Goal: Transaction & Acquisition: Purchase product/service

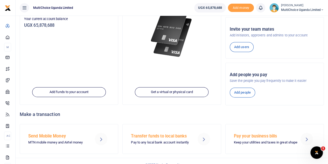
scroll to position [78, 0]
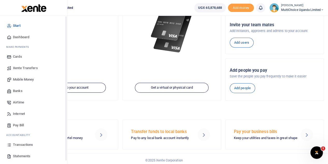
click at [18, 37] on span "Dashboard" at bounding box center [21, 36] width 16 height 5
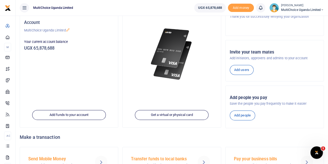
scroll to position [28, 0]
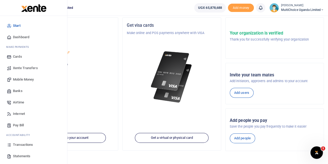
click at [17, 102] on span "Airtime" at bounding box center [18, 102] width 11 height 5
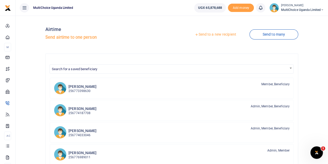
click at [214, 34] on link "Send to a new recipient" at bounding box center [216, 34] width 68 height 9
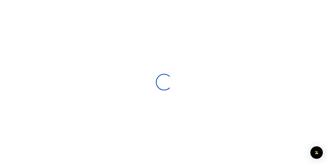
select select
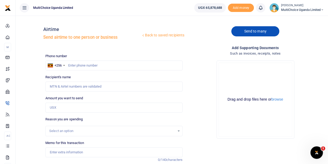
click at [254, 33] on link "Send to many" at bounding box center [255, 31] width 48 height 10
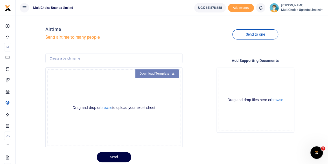
click at [168, 73] on link "Download Template" at bounding box center [157, 73] width 44 height 8
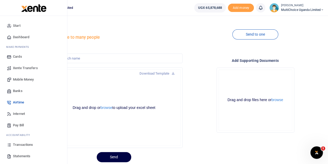
click at [23, 78] on span "Mobile Money" at bounding box center [23, 79] width 21 height 5
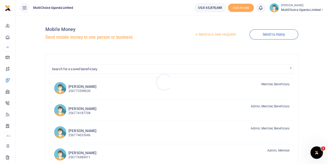
click at [276, 35] on div at bounding box center [164, 82] width 328 height 164
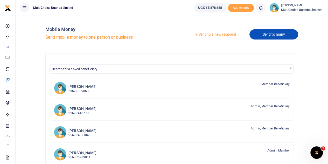
click at [275, 35] on link "Send to many" at bounding box center [273, 34] width 49 height 10
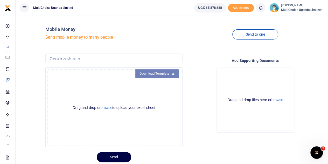
click at [161, 73] on link "Download Template" at bounding box center [157, 73] width 44 height 8
click at [104, 106] on button "browse" at bounding box center [107, 108] width 12 height 4
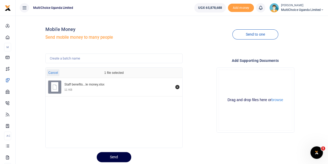
scroll to position [16, 0]
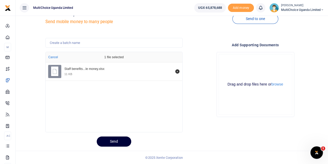
click at [109, 143] on button "Send" at bounding box center [114, 141] width 34 height 10
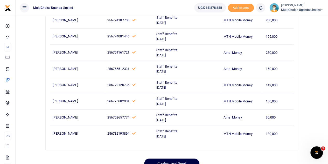
scroll to position [99, 0]
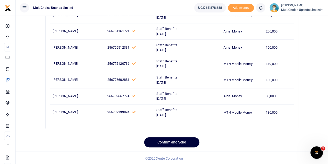
click at [181, 140] on button "Confirm and Send" at bounding box center [171, 142] width 55 height 10
click at [321, 9] on icon at bounding box center [322, 10] width 3 height 4
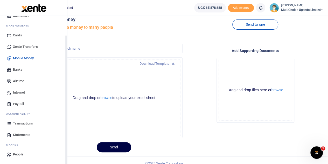
scroll to position [16, 0]
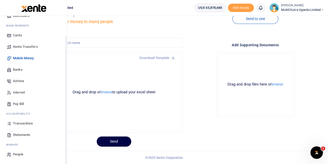
click at [22, 80] on span "Airtime" at bounding box center [18, 80] width 11 height 5
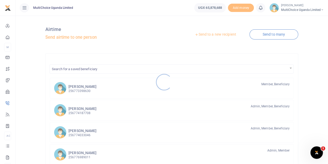
click at [273, 35] on div at bounding box center [164, 82] width 328 height 164
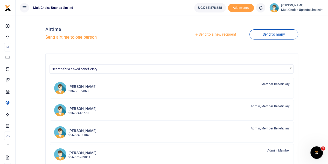
click at [282, 32] on div at bounding box center [164, 82] width 328 height 164
click at [281, 34] on link "Send to many" at bounding box center [273, 34] width 49 height 10
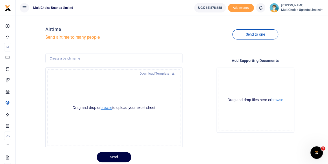
click at [106, 107] on button "browse" at bounding box center [107, 108] width 12 height 4
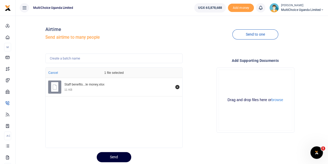
click at [114, 157] on button "Send" at bounding box center [114, 157] width 34 height 10
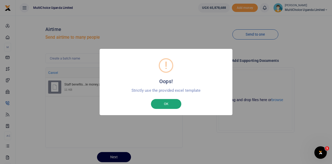
click at [170, 101] on button "OK" at bounding box center [166, 104] width 30 height 10
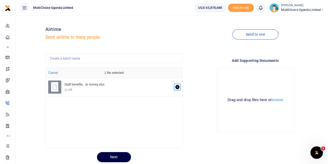
click at [178, 87] on icon "Remove file" at bounding box center [177, 87] width 4 height 4
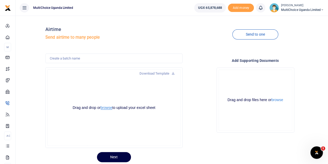
click at [111, 109] on button "browse" at bounding box center [107, 108] width 12 height 4
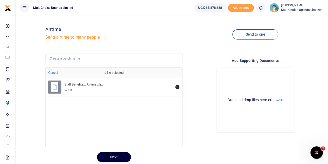
click at [112, 158] on button "Next" at bounding box center [114, 157] width 34 height 10
click at [112, 158] on div "Next" at bounding box center [113, 157] width 137 height 10
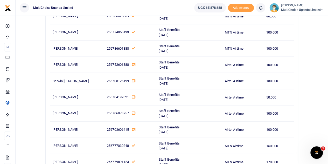
scroll to position [2676, 0]
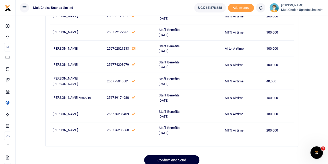
click at [177, 155] on button "Confirm and Send" at bounding box center [171, 160] width 55 height 10
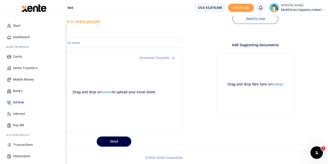
scroll to position [21, 0]
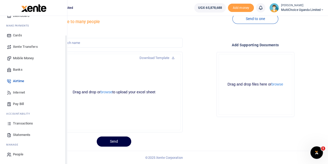
click at [23, 122] on span "Transactions" at bounding box center [23, 123] width 20 height 5
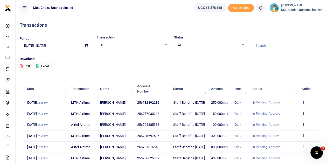
click at [303, 103] on icon at bounding box center [303, 102] width 3 height 4
click at [276, 112] on link "View details" at bounding box center [284, 113] width 41 height 7
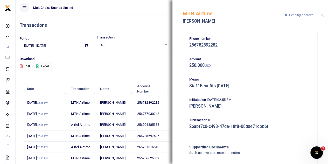
scroll to position [33, 0]
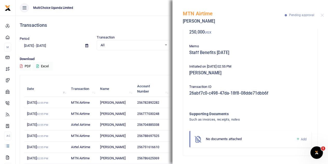
click at [296, 140] on icon at bounding box center [298, 138] width 4 height 5
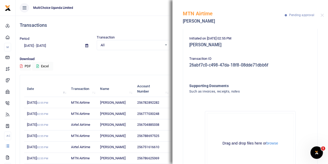
scroll to position [92, 0]
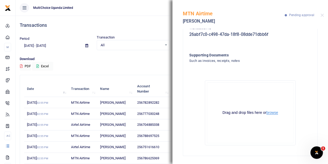
click at [268, 112] on button "browse" at bounding box center [272, 112] width 12 height 4
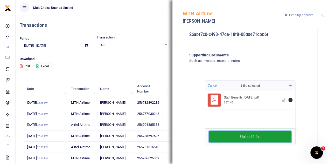
click at [249, 138] on button "Upload 1 file" at bounding box center [250, 136] width 82 height 11
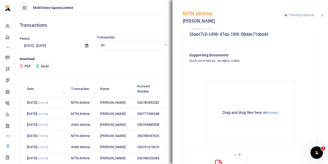
click at [321, 16] on button "Close" at bounding box center [321, 14] width 3 height 3
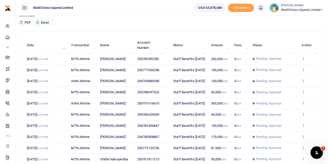
scroll to position [129, 0]
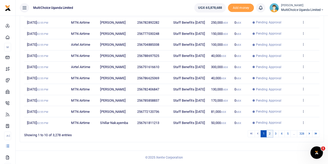
click at [272, 135] on link "2" at bounding box center [270, 133] width 6 height 7
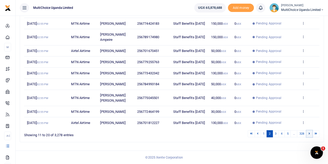
click at [309, 134] on icon at bounding box center [310, 133] width 2 height 3
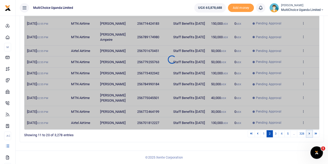
click at [309, 134] on icon at bounding box center [310, 133] width 2 height 3
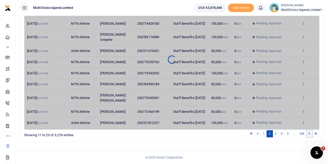
click at [309, 134] on icon at bounding box center [310, 133] width 2 height 3
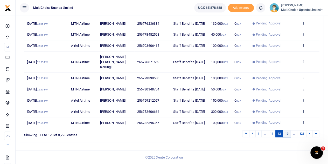
click at [285, 133] on link "13" at bounding box center [287, 133] width 8 height 7
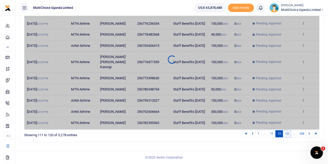
click at [287, 135] on link "13" at bounding box center [287, 133] width 8 height 7
click at [287, 134] on link "13" at bounding box center [287, 133] width 8 height 7
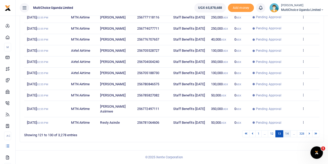
click at [287, 133] on link "14" at bounding box center [287, 133] width 8 height 7
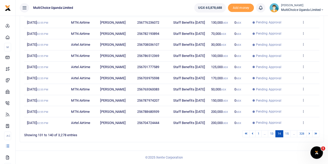
click at [287, 133] on link "15" at bounding box center [287, 133] width 8 height 7
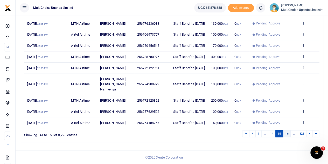
click at [287, 131] on link "16" at bounding box center [287, 133] width 8 height 7
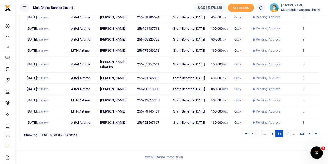
click at [288, 133] on link "17" at bounding box center [287, 133] width 8 height 7
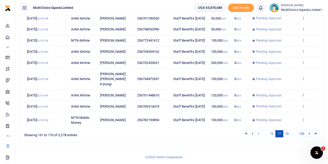
click at [288, 133] on link "18" at bounding box center [287, 133] width 8 height 7
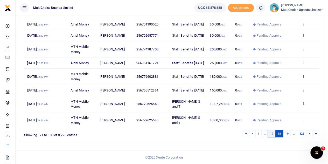
click at [271, 134] on link "17" at bounding box center [272, 133] width 8 height 7
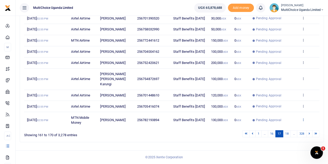
click at [304, 119] on icon at bounding box center [303, 119] width 3 height 4
click at [274, 100] on link "View details" at bounding box center [284, 99] width 41 height 7
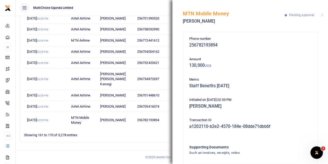
scroll to position [33, 0]
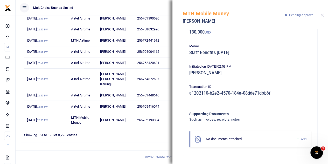
click at [296, 137] on icon at bounding box center [298, 138] width 4 height 5
click at [296, 138] on icon at bounding box center [298, 138] width 4 height 5
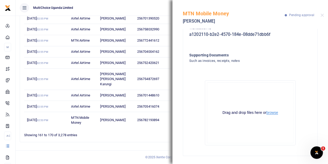
click at [268, 111] on button "browse" at bounding box center [272, 112] width 12 height 4
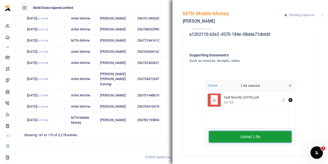
click at [236, 135] on button "Upload 1 file" at bounding box center [250, 136] width 82 height 11
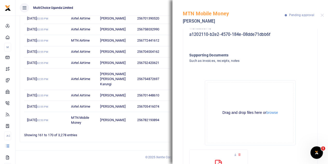
click at [320, 16] on div "MTN Mobile Money Rosette Nazziwa Pending approval" at bounding box center [250, 14] width 156 height 29
click at [321, 13] on div "MTN Mobile Money Rosette Nazziwa Pending approval" at bounding box center [250, 14] width 156 height 29
click at [323, 15] on button "Close" at bounding box center [321, 14] width 3 height 3
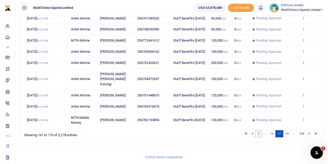
click at [260, 134] on link "1" at bounding box center [258, 133] width 6 height 7
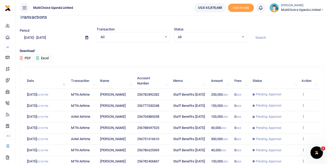
scroll to position [0, 0]
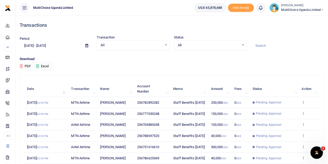
click at [303, 104] on icon at bounding box center [303, 102] width 3 height 4
click at [285, 112] on link "View details" at bounding box center [284, 113] width 41 height 7
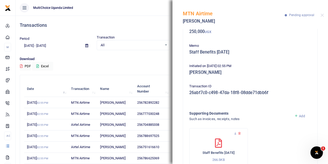
scroll to position [55, 0]
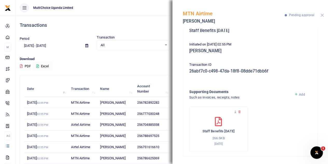
click at [322, 16] on button "Close" at bounding box center [321, 14] width 3 height 3
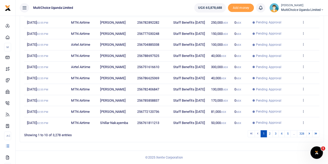
scroll to position [129, 0]
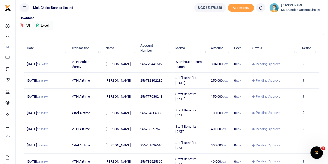
scroll to position [52, 0]
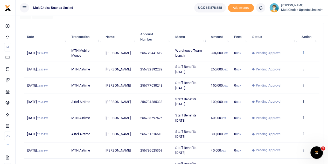
click at [303, 53] on icon at bounding box center [303, 53] width 3 height 4
click at [292, 60] on link "View details" at bounding box center [284, 61] width 41 height 7
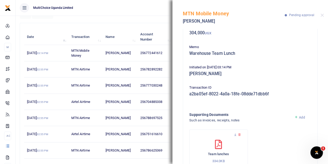
scroll to position [0, 0]
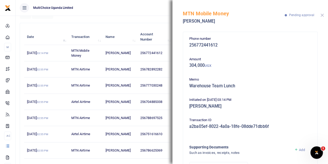
click at [320, 15] on button "Close" at bounding box center [321, 14] width 3 height 3
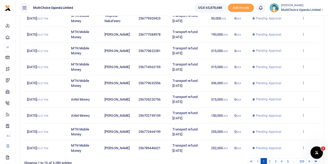
scroll to position [103, 0]
click at [303, 130] on icon at bounding box center [303, 131] width 3 height 4
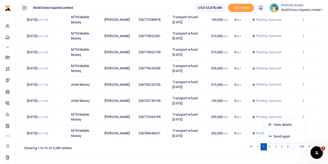
scroll to position [129, 0]
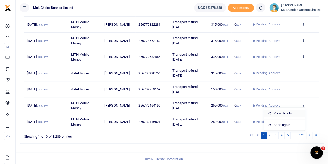
click at [283, 111] on link "View details" at bounding box center [284, 112] width 41 height 7
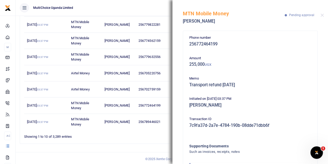
scroll to position [0, 0]
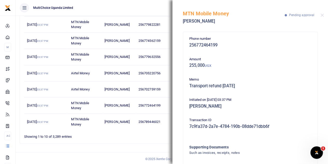
click at [152, 148] on div "Transactions Period 08/03/2025 - 09/01/2025 Transaction All Select an option...…" at bounding box center [172, 26] width 312 height 278
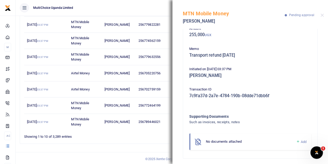
scroll to position [33, 0]
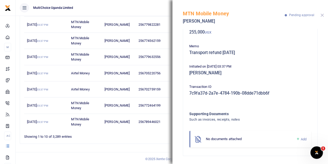
click at [322, 16] on button "Close" at bounding box center [321, 14] width 3 height 3
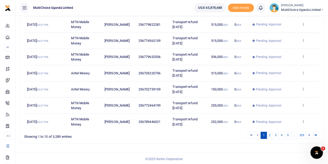
click at [305, 102] on td "View details Send again" at bounding box center [309, 105] width 21 height 16
click at [304, 104] on icon at bounding box center [303, 105] width 3 height 4
click at [189, 149] on div "Transactions Period 08/03/2025 - 09/01/2025 Transaction All Select an option...…" at bounding box center [172, 26] width 312 height 278
click at [302, 103] on icon at bounding box center [303, 105] width 3 height 4
click at [278, 111] on link "View details" at bounding box center [284, 112] width 41 height 7
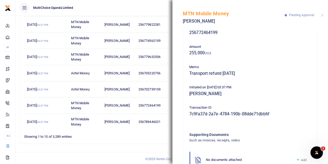
scroll to position [0, 0]
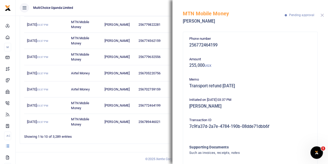
click at [322, 16] on button "Close" at bounding box center [321, 14] width 3 height 3
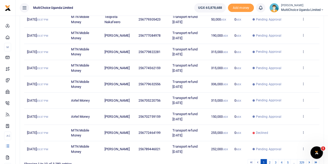
scroll to position [129, 0]
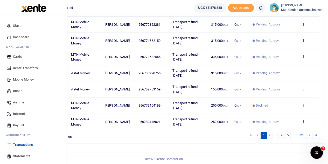
click at [21, 80] on span "Mobile Money" at bounding box center [23, 79] width 21 height 5
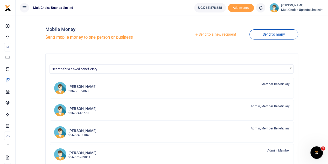
click at [266, 36] on link "Send to many" at bounding box center [273, 34] width 49 height 10
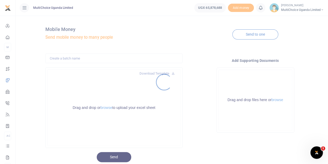
click at [265, 36] on div at bounding box center [164, 82] width 328 height 164
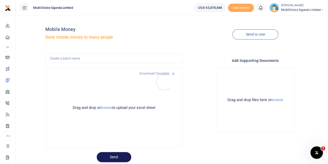
click at [262, 35] on div at bounding box center [164, 82] width 328 height 164
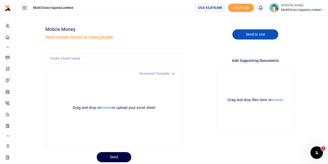
click at [248, 34] on link "Send to one" at bounding box center [255, 34] width 46 height 10
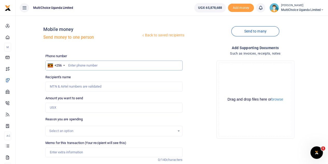
click at [83, 64] on input "text" at bounding box center [113, 65] width 137 height 10
type input "0701464199"
type input "Christopher Atugonza"
type input "0701464199"
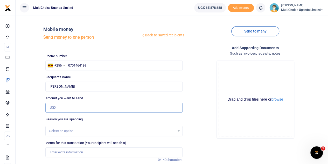
click at [75, 108] on input "Amount you want to send" at bounding box center [113, 107] width 137 height 10
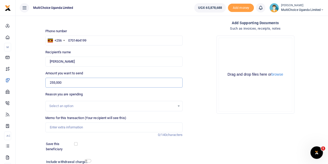
scroll to position [52, 0]
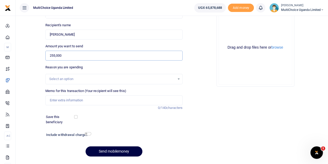
type input "255,000"
click at [89, 100] on input "Memo for this transaction (Your recipient will see this)" at bounding box center [113, 100] width 137 height 10
type input "t"
type input "Transport refund August 25"
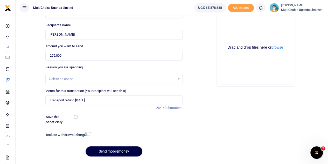
click at [201, 118] on div "Add supporting Documents Such as invoices, receipts, notes Drop your files here…" at bounding box center [255, 76] width 141 height 167
drag, startPoint x: 114, startPoint y: 151, endPoint x: 120, endPoint y: 148, distance: 6.5
click at [120, 148] on button "Send mobilemoney" at bounding box center [114, 151] width 57 height 10
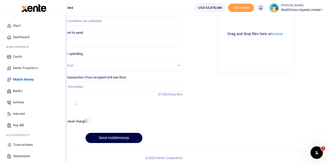
scroll to position [21, 0]
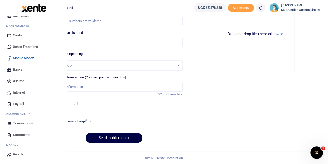
click at [29, 123] on span "Transactions" at bounding box center [23, 123] width 20 height 5
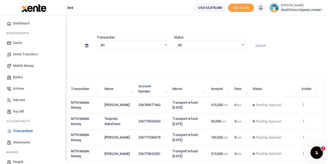
scroll to position [21, 0]
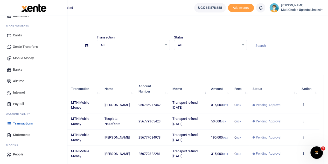
click at [17, 122] on span "Transactions" at bounding box center [23, 123] width 20 height 5
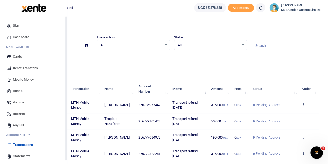
scroll to position [21, 0]
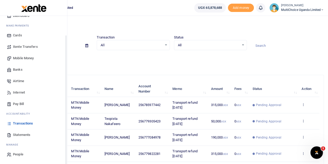
click at [18, 122] on span "Transactions" at bounding box center [23, 123] width 20 height 5
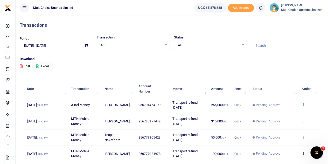
click at [304, 103] on icon at bounding box center [303, 104] width 3 height 4
click at [272, 114] on link "View details" at bounding box center [284, 113] width 41 height 7
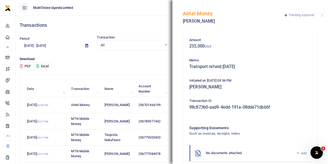
scroll to position [33, 0]
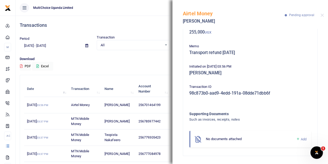
click at [142, 64] on div "Download PDF Excel" at bounding box center [172, 63] width 304 height 14
click at [323, 14] on button "Close" at bounding box center [321, 14] width 3 height 3
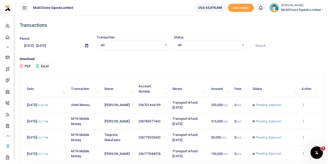
click at [165, 70] on div "Download PDF Excel" at bounding box center [172, 63] width 304 height 14
click at [149, 60] on p "Download" at bounding box center [172, 58] width 304 height 5
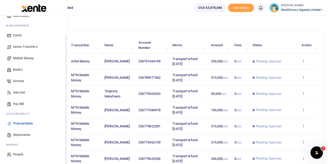
scroll to position [52, 0]
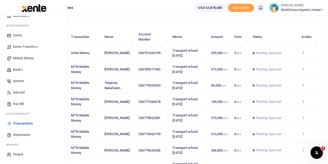
click at [23, 123] on span "Transactions" at bounding box center [23, 123] width 20 height 5
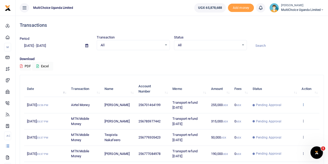
click at [302, 102] on icon at bounding box center [303, 104] width 3 height 4
click at [294, 110] on link "View details" at bounding box center [284, 113] width 41 height 7
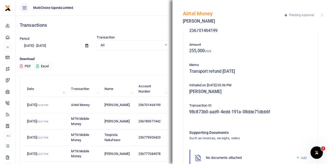
scroll to position [33, 0]
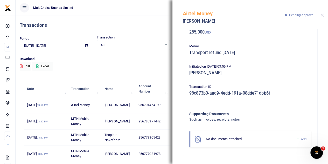
click at [296, 138] on icon at bounding box center [298, 138] width 4 height 5
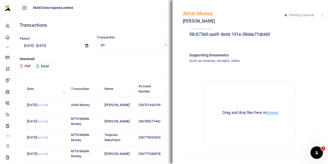
click at [269, 114] on button "browse" at bounding box center [272, 112] width 12 height 4
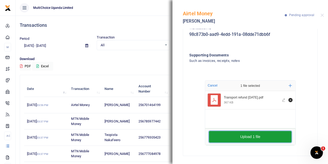
click at [253, 135] on button "Upload 1 file" at bounding box center [250, 136] width 82 height 11
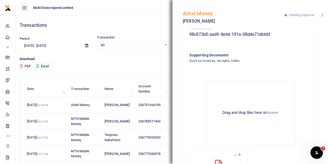
click at [322, 16] on button "Close" at bounding box center [321, 14] width 3 height 3
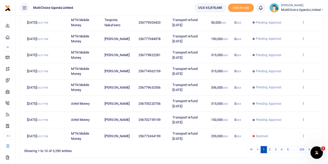
scroll to position [129, 0]
